Goal: Information Seeking & Learning: Check status

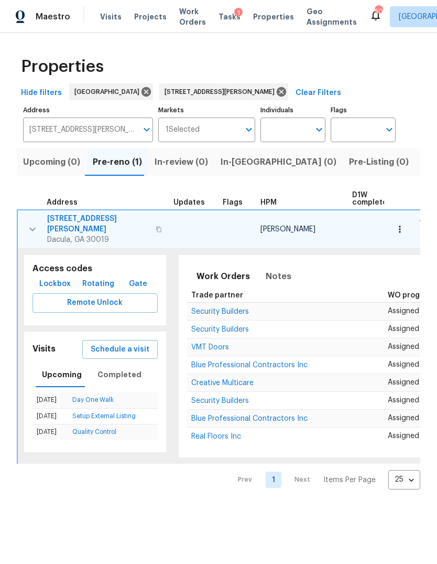
scroll to position [-15, 0]
click at [105, 124] on input "3225 Mary Todd Ln Dacula GA 30019" at bounding box center [80, 129] width 114 height 25
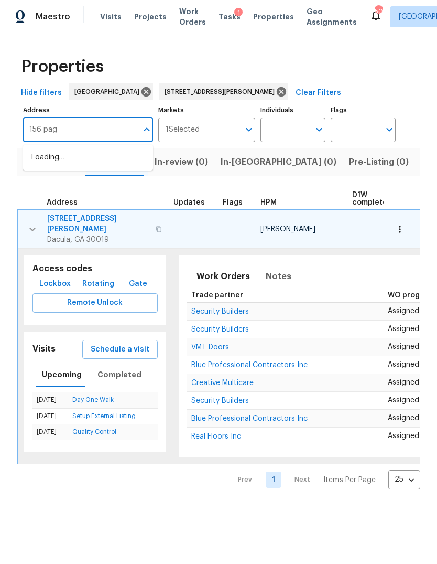
type input "156 page"
click at [99, 157] on li "156 Page Pl Canton GA 30114" at bounding box center [88, 157] width 130 height 17
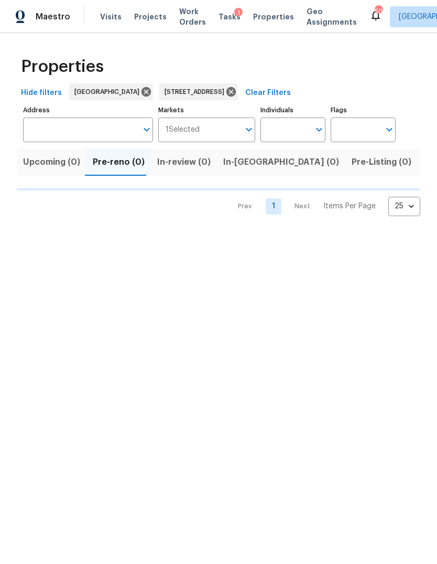
type input "156 Page Pl Canton GA 30114"
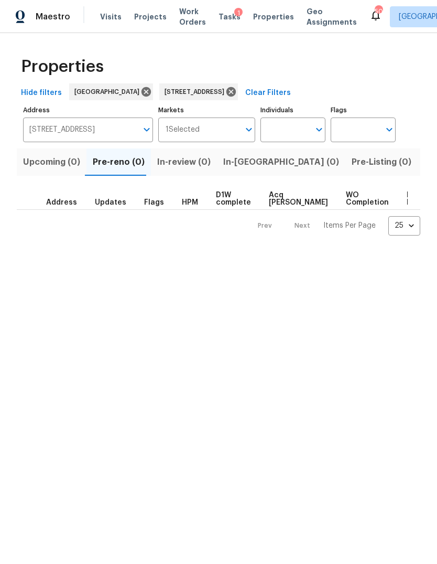
click at [418, 170] on button "Listed (1)" at bounding box center [443, 161] width 50 height 27
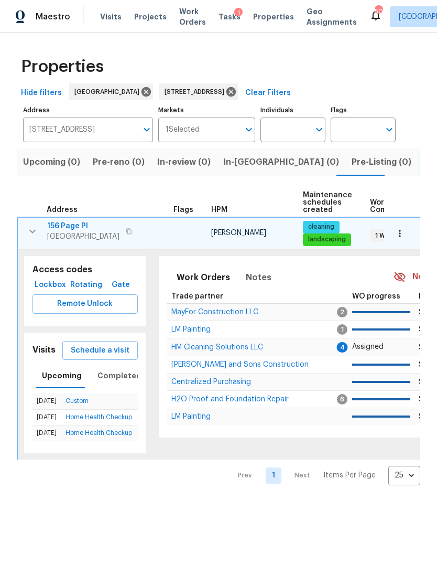
click at [75, 229] on span "156 Page Pl" at bounding box center [83, 226] width 72 height 10
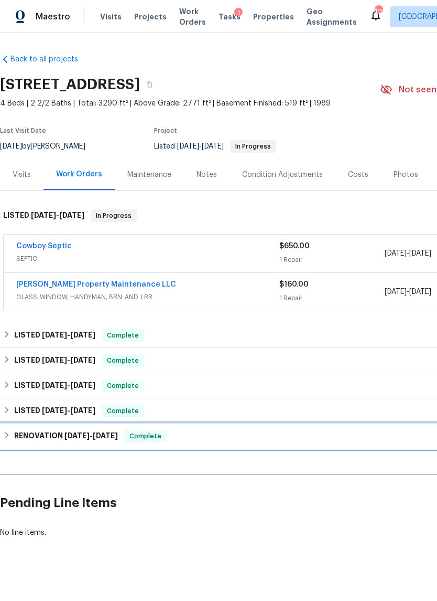
click at [15, 432] on h6 "RENOVATION [DATE] - [DATE]" at bounding box center [66, 436] width 104 height 13
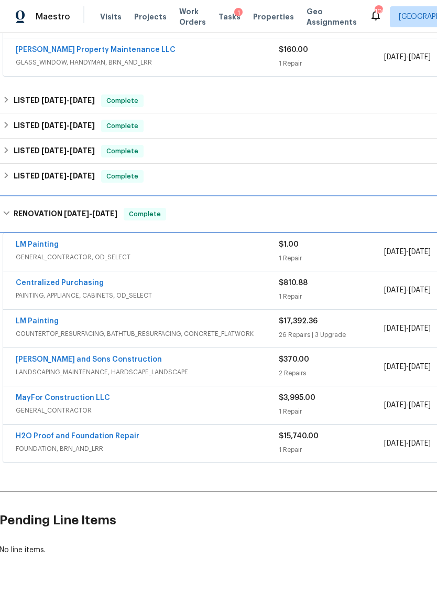
scroll to position [234, 1]
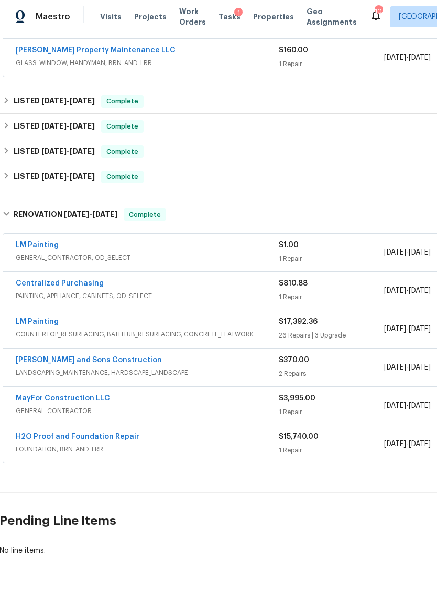
click at [227, 332] on span "COUNTERTOP_RESURFACING, BATHTUB_RESURFACING, CONCRETE_FLATWORK" at bounding box center [147, 334] width 263 height 10
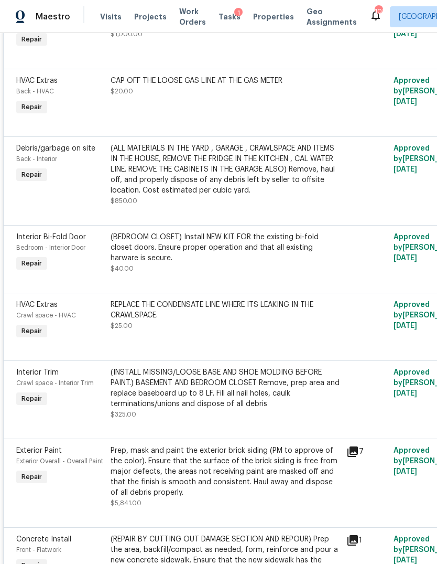
scroll to position [607, 0]
click at [193, 458] on div "Prep, mask and paint the exterior brick siding (PM to approve of the color). En…" at bounding box center [226, 471] width 230 height 52
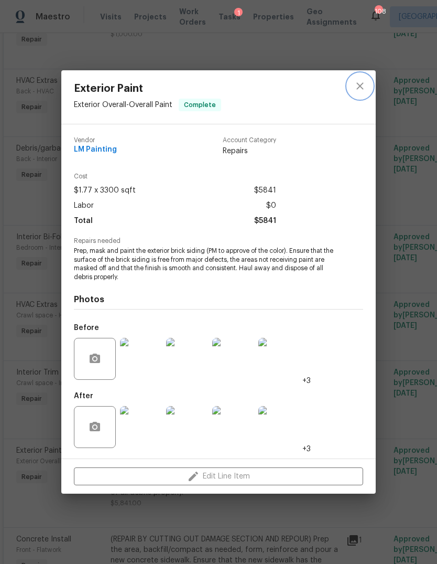
click at [361, 88] on icon "close" at bounding box center [360, 86] width 13 height 13
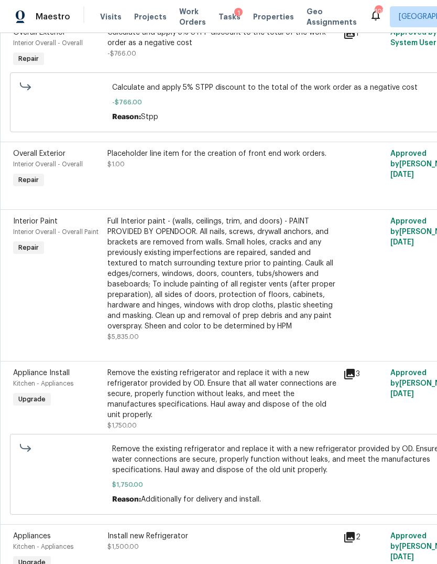
scroll to position [2293, 3]
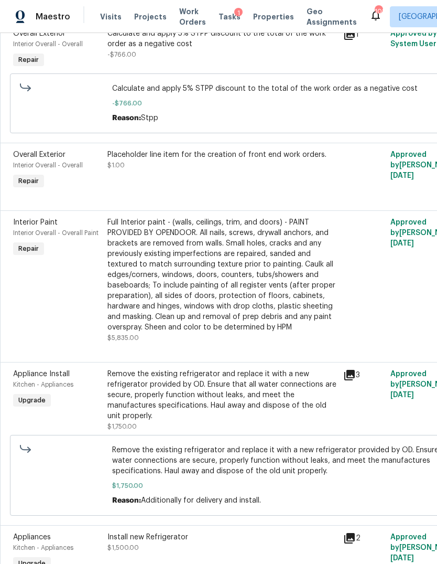
click at [237, 298] on div "Full Interior paint - (walls, ceilings, trim, and doors) - PAINT PROVIDED BY OP…" at bounding box center [223, 274] width 230 height 115
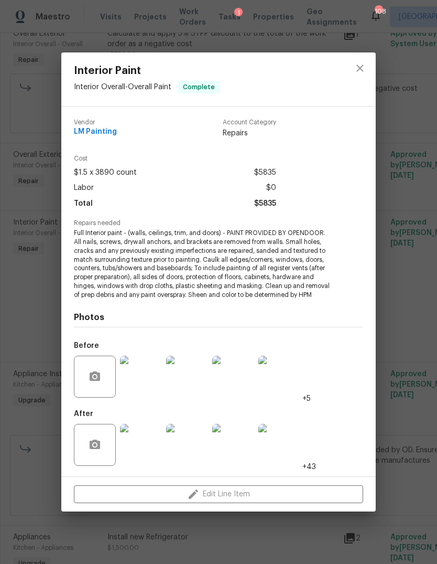
click at [352, 79] on div at bounding box center [360, 79] width 31 height 54
click at [359, 68] on icon "close" at bounding box center [360, 68] width 13 height 13
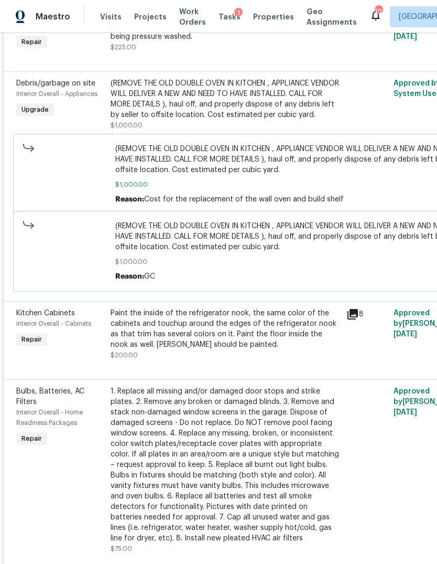
scroll to position [1195, 0]
